Goal: Information Seeking & Learning: Compare options

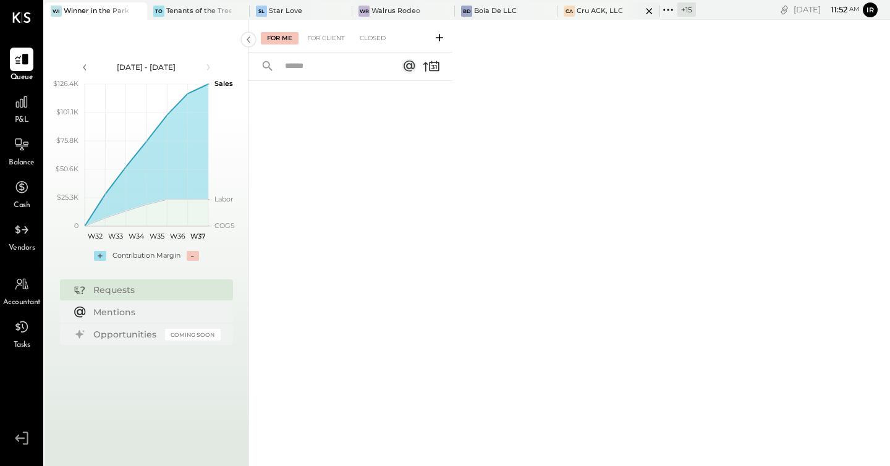
click at [601, 13] on div "Cru ACK, LLC" at bounding box center [599, 11] width 46 height 10
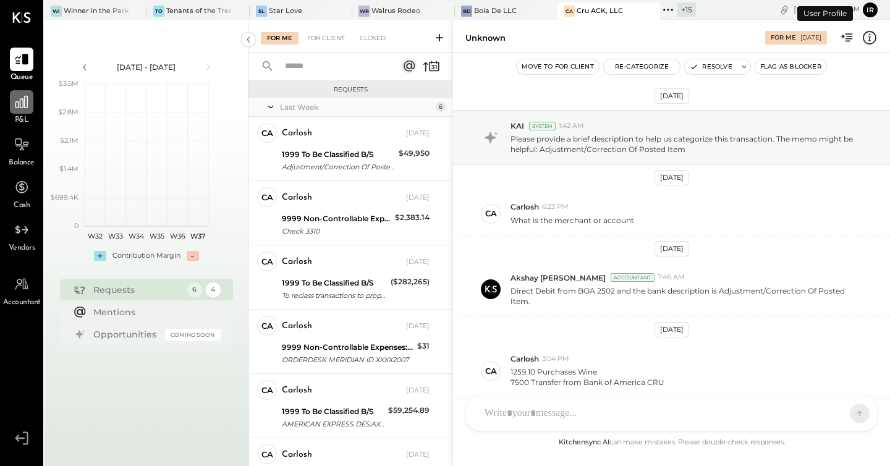
click at [24, 109] on icon at bounding box center [22, 102] width 16 height 16
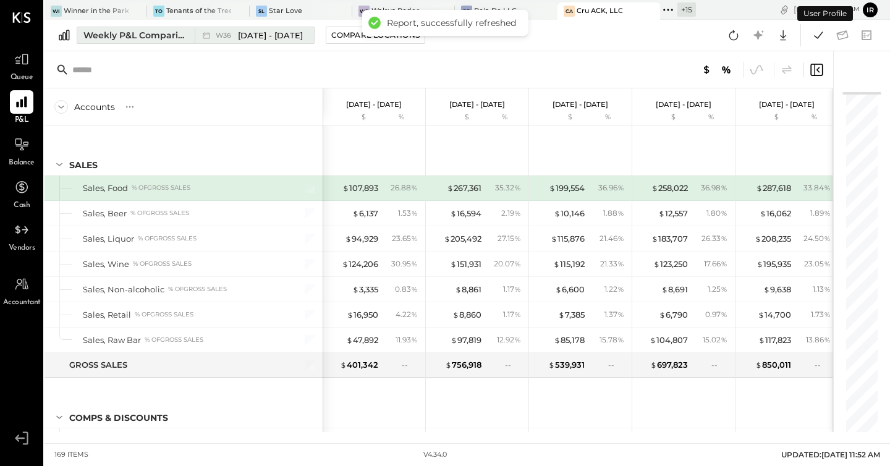
click at [153, 39] on div "Weekly P&L Comparison" at bounding box center [135, 35] width 104 height 12
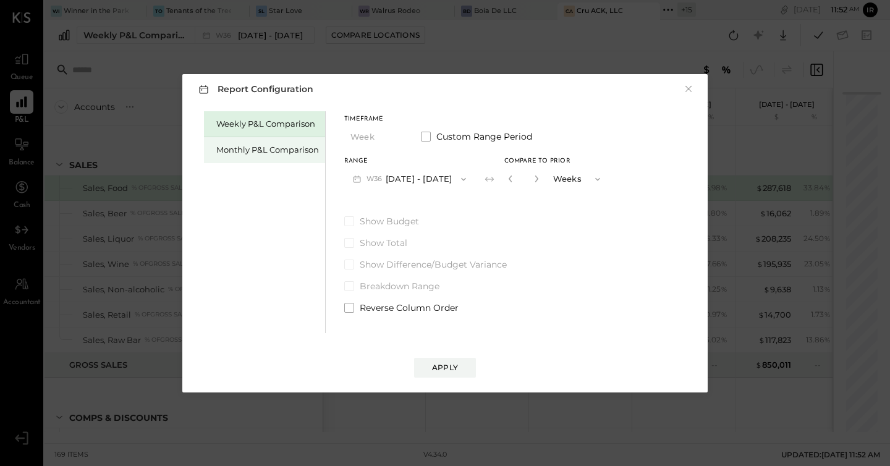
click at [253, 157] on div "Monthly P&L Comparison" at bounding box center [264, 150] width 121 height 26
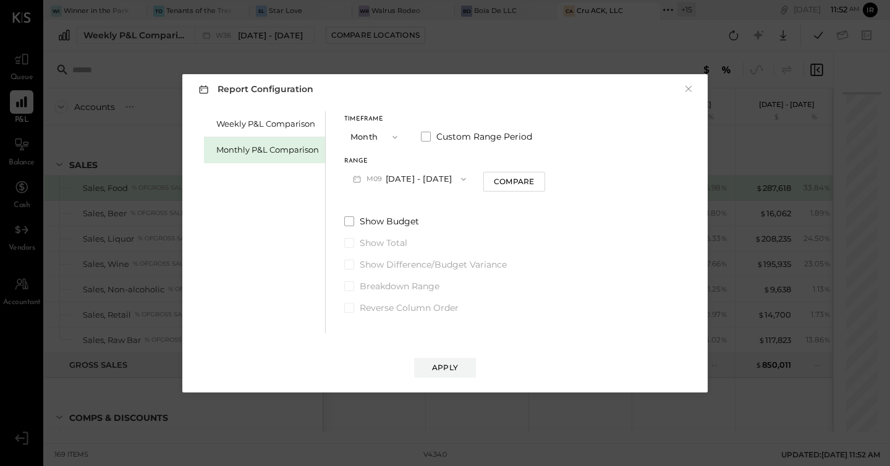
click at [412, 179] on button "M09 [DATE] - [DATE]" at bounding box center [409, 178] width 130 height 23
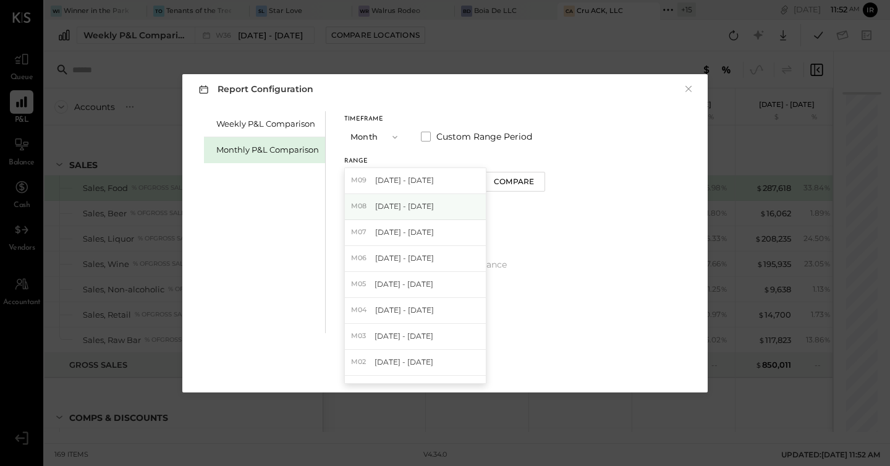
click at [415, 212] on div "M08 [DATE] - [DATE]" at bounding box center [415, 207] width 141 height 26
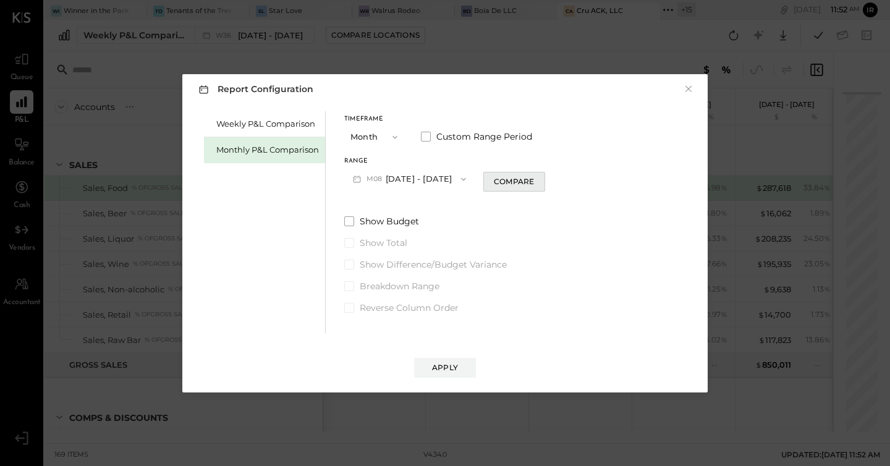
click at [508, 187] on button "Compare" at bounding box center [514, 182] width 62 height 20
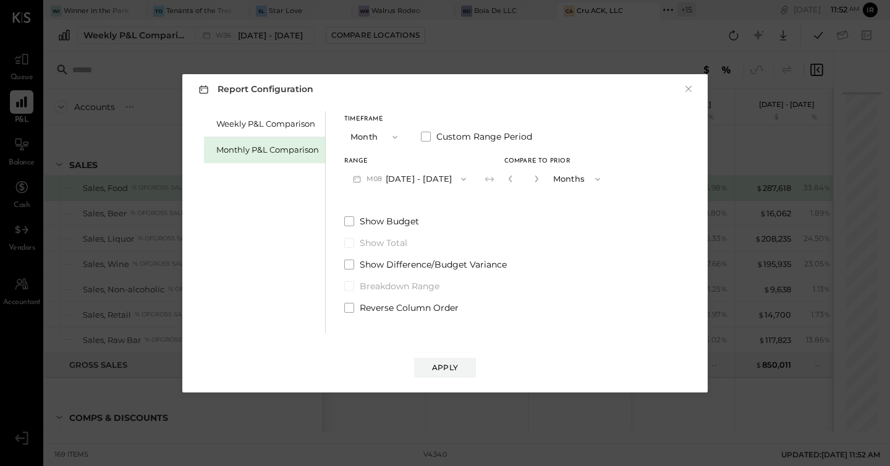
click at [534, 177] on button "button" at bounding box center [536, 179] width 10 height 14
type input "*"
click at [449, 369] on div "Apply" at bounding box center [445, 367] width 26 height 11
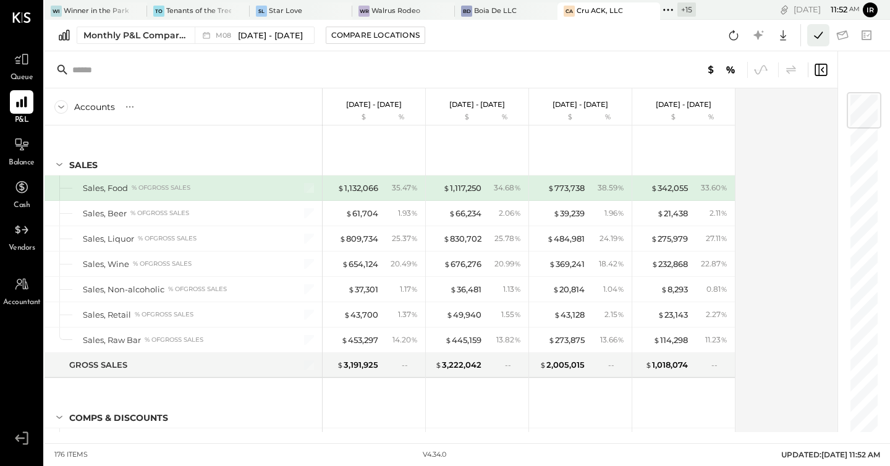
click at [825, 33] on icon at bounding box center [818, 35] width 16 height 16
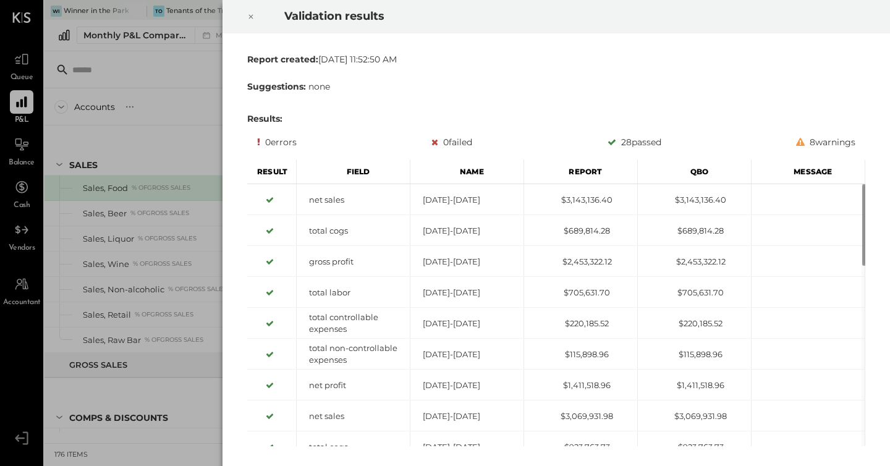
click at [253, 21] on icon at bounding box center [250, 16] width 7 height 15
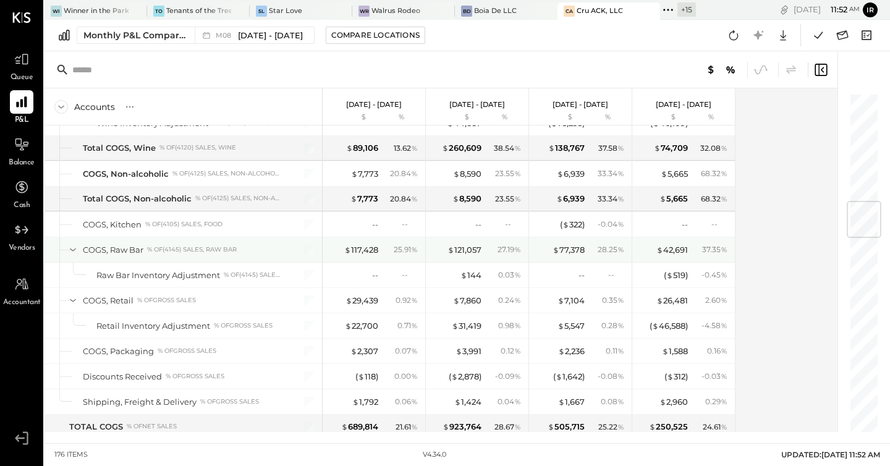
scroll to position [1120, 0]
